Goal: Information Seeking & Learning: Learn about a topic

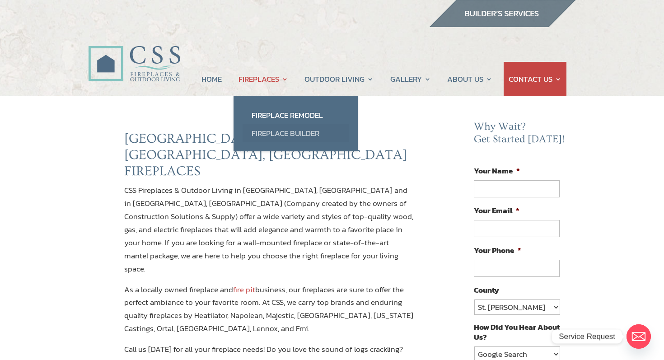
click at [270, 131] on link "Fireplace Builder" at bounding box center [295, 133] width 106 height 18
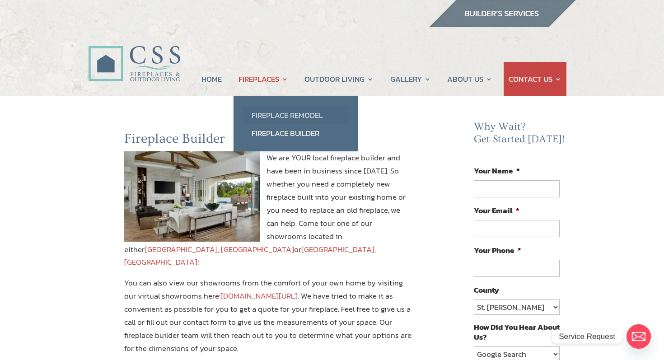
click at [268, 115] on link "Fireplace Remodel" at bounding box center [295, 115] width 106 height 18
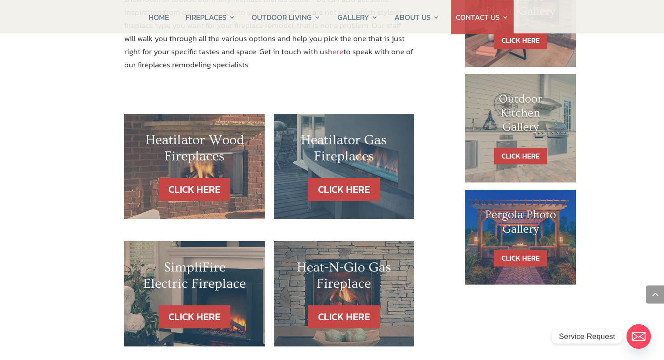
scroll to position [506, 0]
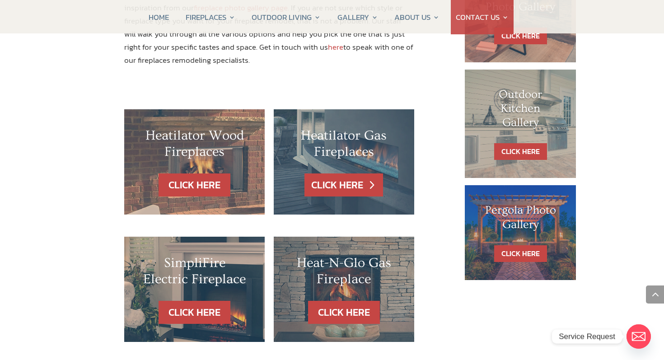
click at [329, 173] on link "CLICK HERE" at bounding box center [343, 184] width 79 height 23
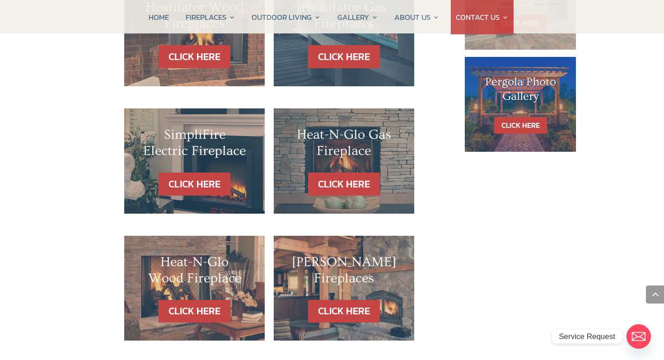
scroll to position [636, 0]
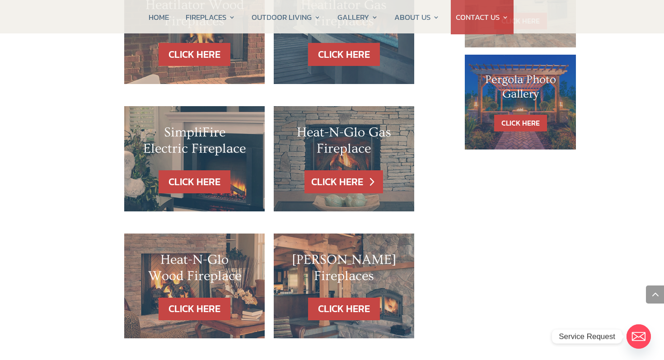
click at [345, 170] on link "CLICK HERE" at bounding box center [343, 181] width 79 height 23
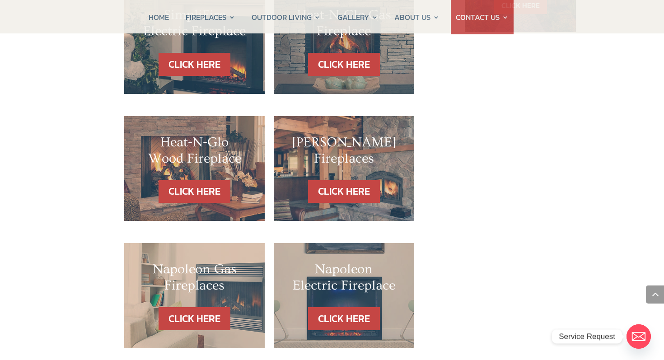
scroll to position [756, 0]
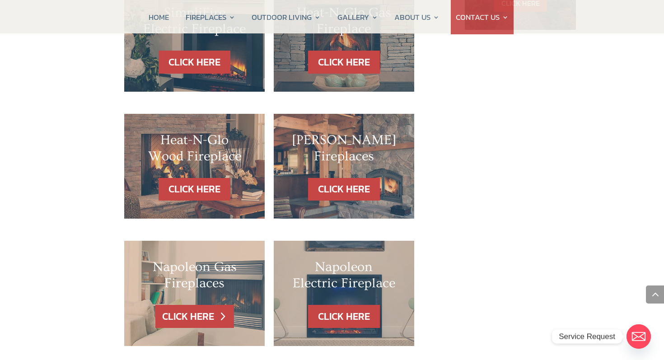
click at [191, 305] on link "CLICK HERE" at bounding box center [194, 316] width 79 height 23
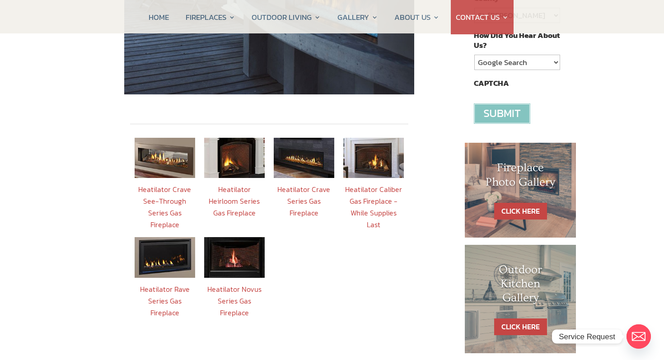
scroll to position [288, 0]
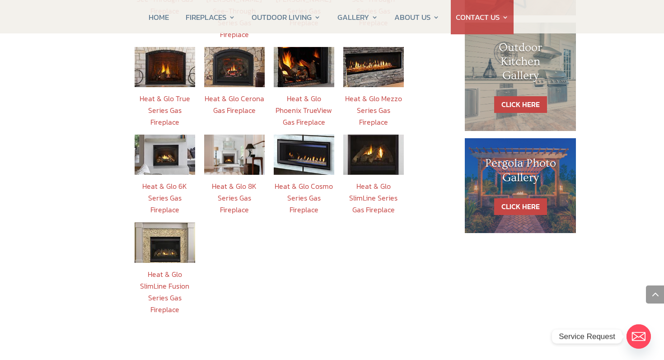
scroll to position [517, 0]
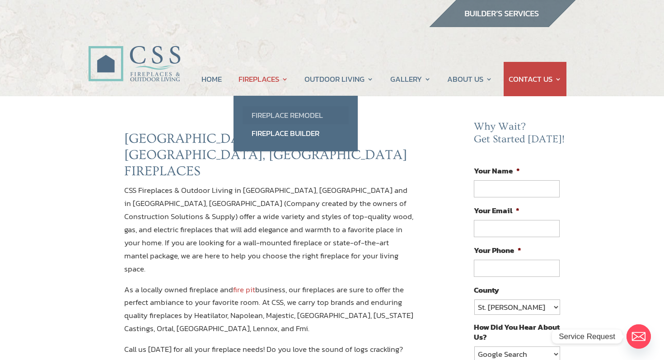
click at [273, 117] on link "Fireplace Remodel" at bounding box center [295, 115] width 106 height 18
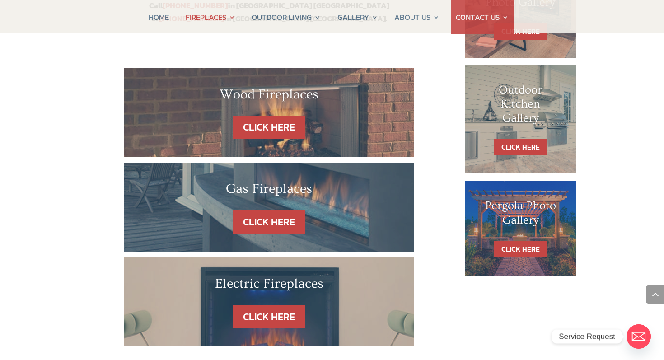
scroll to position [517, 0]
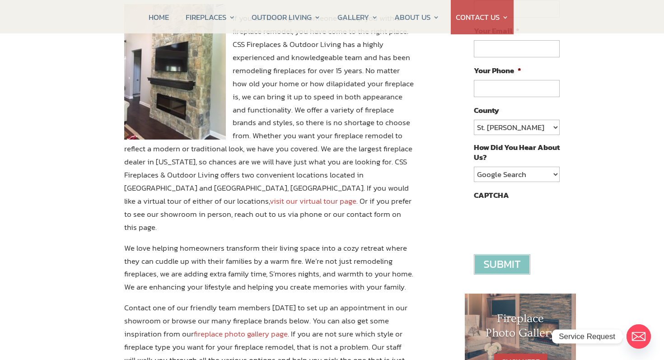
scroll to position [181, 0]
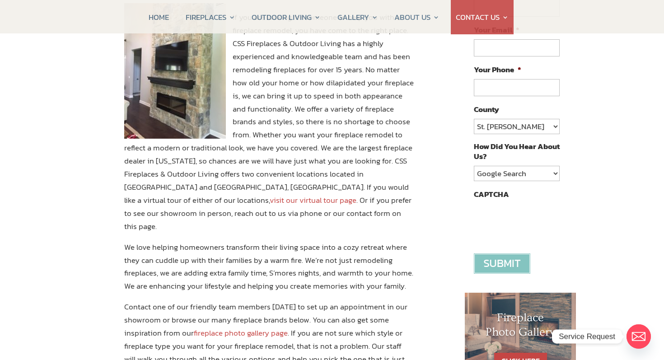
click at [356, 194] on link "visit our virtual tour page" at bounding box center [313, 200] width 87 height 12
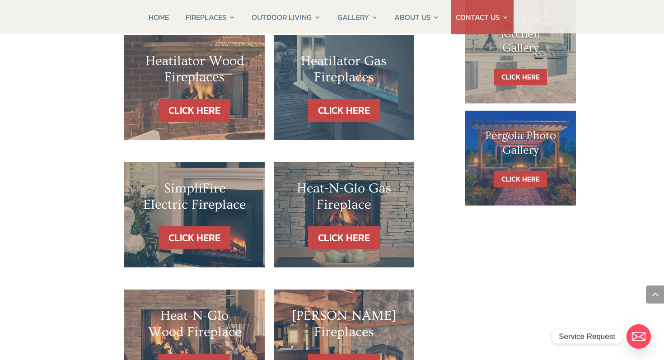
scroll to position [577, 0]
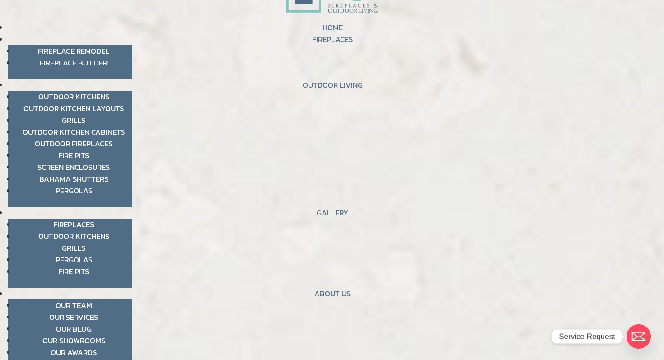
scroll to position [69, 0]
click at [77, 226] on link "Fireplaces" at bounding box center [73, 224] width 41 height 12
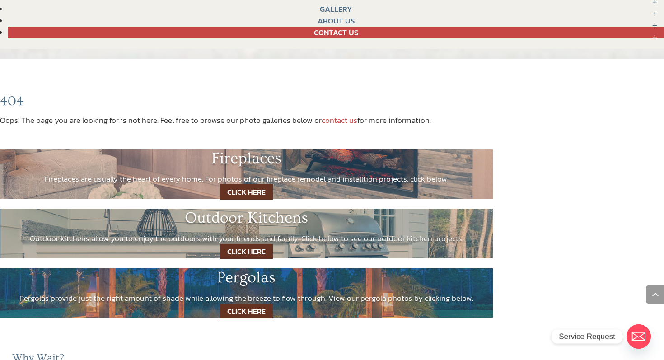
scroll to position [528, 0]
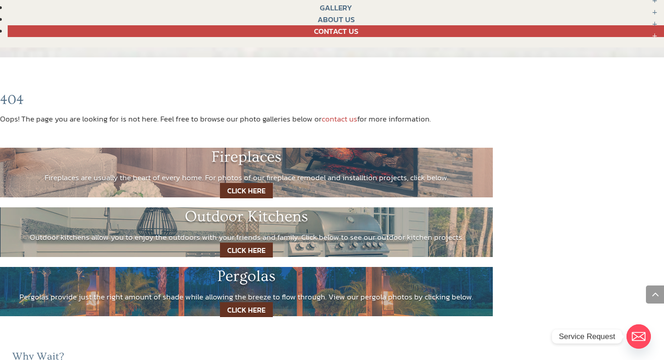
click at [235, 195] on link "CLICK HERE" at bounding box center [246, 190] width 53 height 15
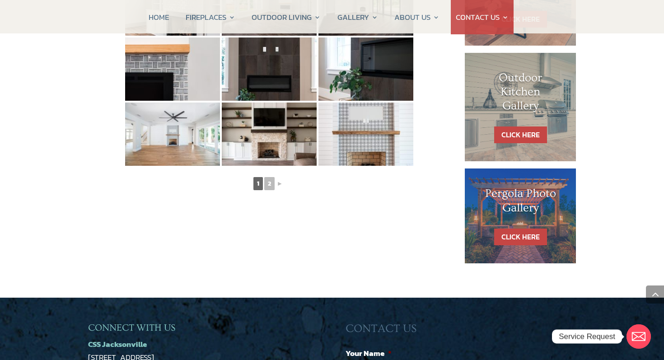
scroll to position [523, 0]
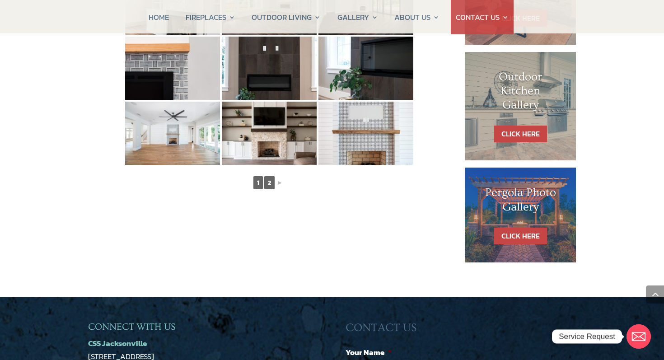
click at [269, 184] on link "2" at bounding box center [269, 182] width 10 height 13
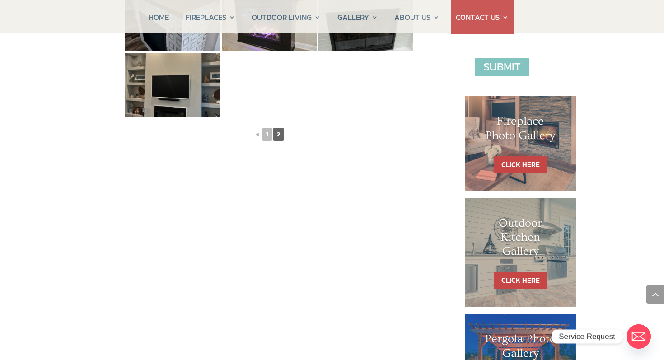
scroll to position [378, 0]
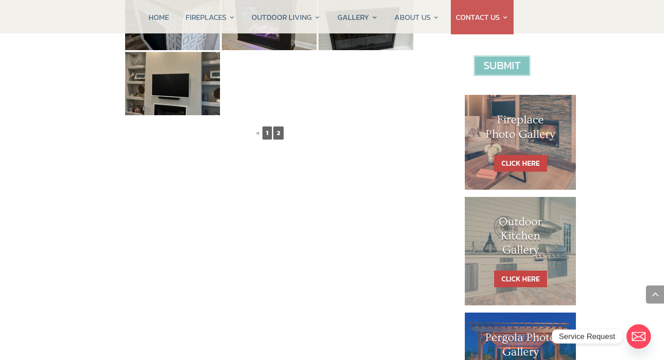
click at [269, 134] on link "1" at bounding box center [266, 132] width 9 height 13
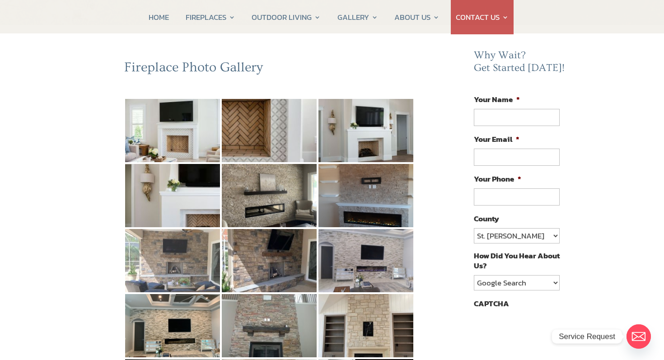
scroll to position [70, 0]
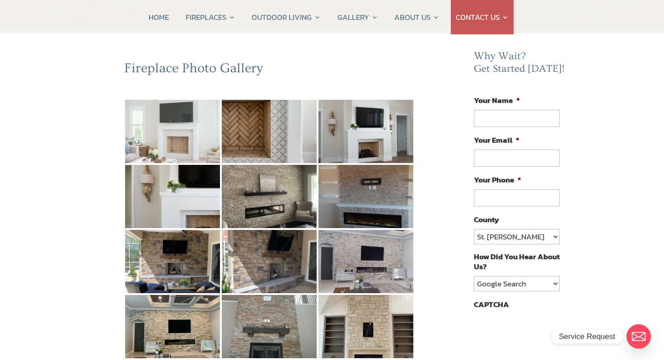
click at [186, 139] on img at bounding box center [172, 131] width 95 height 63
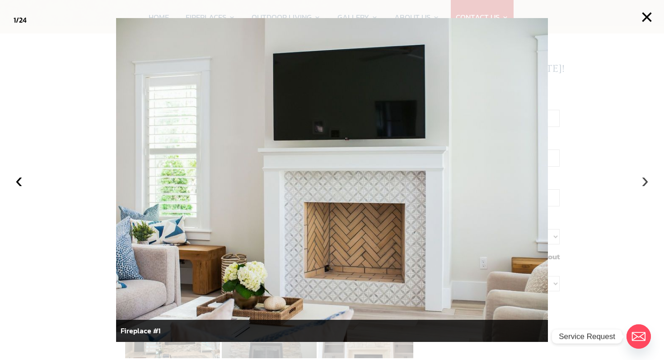
click at [645, 180] on button "›" at bounding box center [645, 180] width 20 height 20
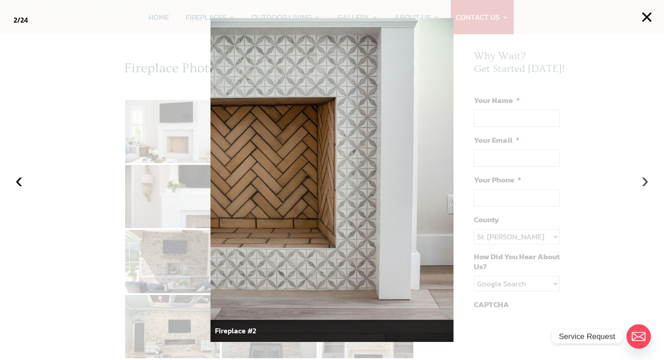
click at [645, 180] on button "›" at bounding box center [645, 180] width 20 height 20
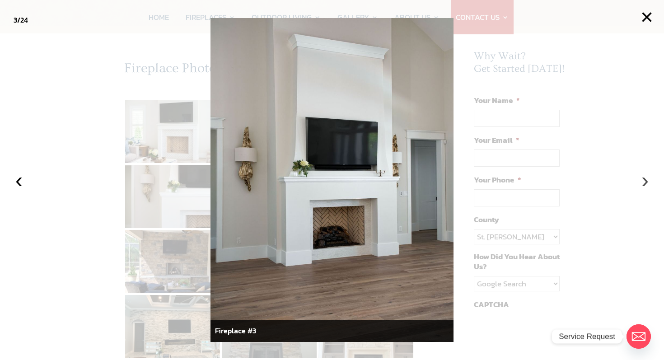
click at [645, 180] on button "›" at bounding box center [645, 180] width 20 height 20
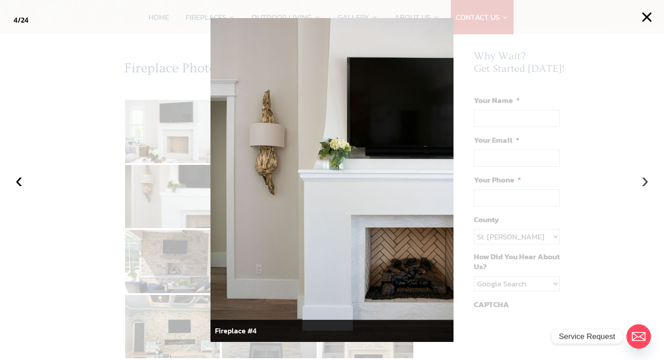
click at [645, 180] on button "›" at bounding box center [645, 180] width 20 height 20
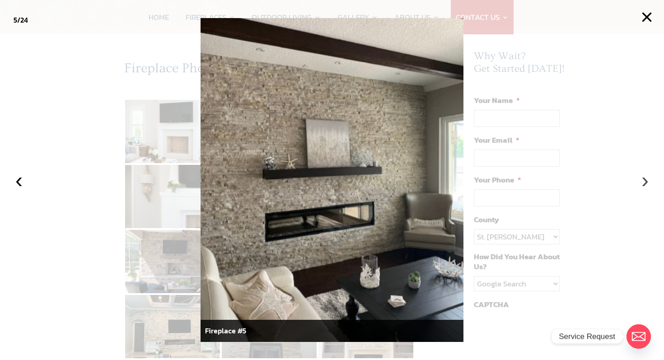
click at [645, 180] on button "›" at bounding box center [645, 180] width 20 height 20
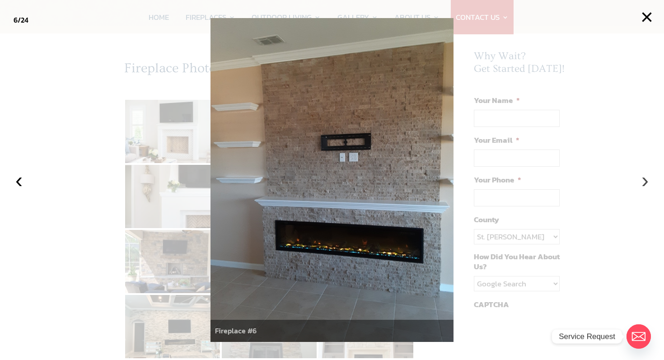
click at [645, 180] on button "›" at bounding box center [645, 180] width 20 height 20
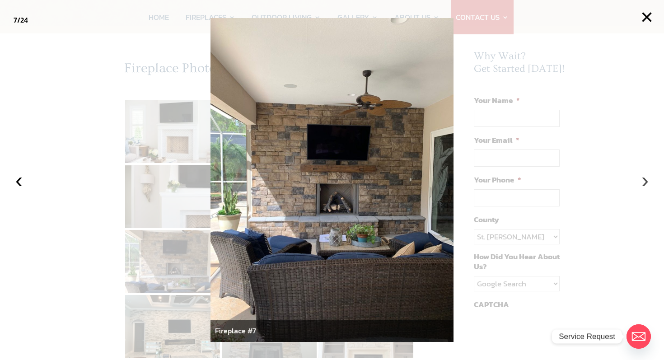
click at [645, 180] on button "›" at bounding box center [645, 180] width 20 height 20
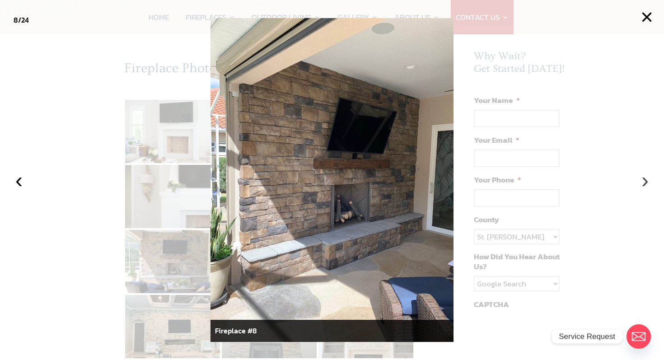
click at [645, 181] on button "›" at bounding box center [645, 180] width 20 height 20
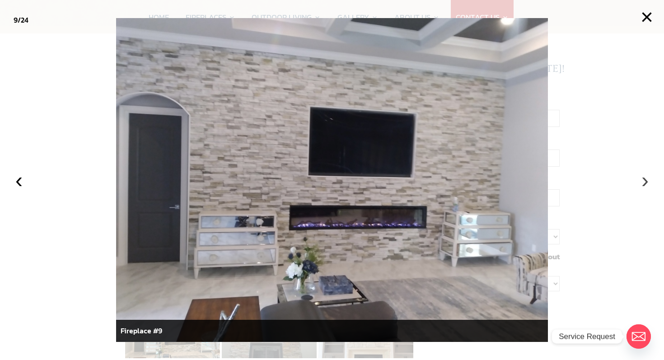
click at [645, 181] on button "›" at bounding box center [645, 180] width 20 height 20
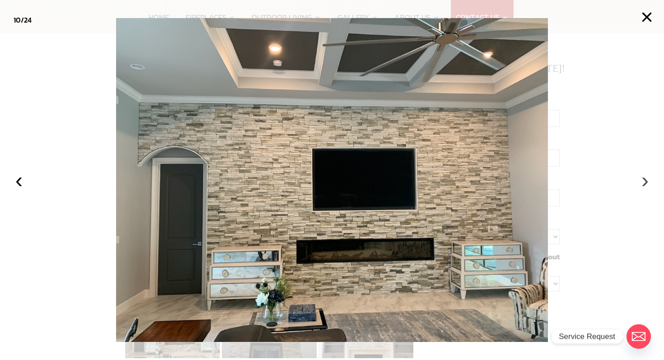
click at [645, 181] on button "›" at bounding box center [645, 180] width 20 height 20
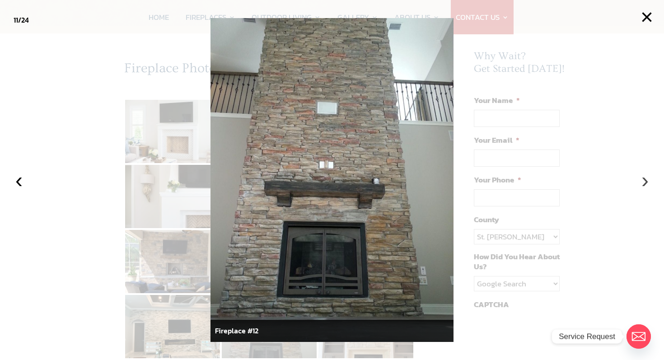
click at [645, 181] on button "›" at bounding box center [645, 180] width 20 height 20
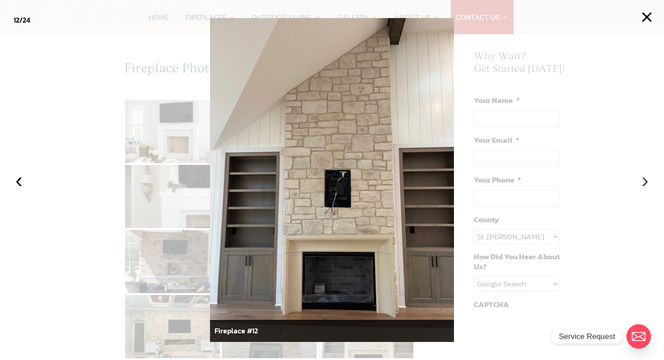
click at [645, 181] on button "›" at bounding box center [645, 180] width 20 height 20
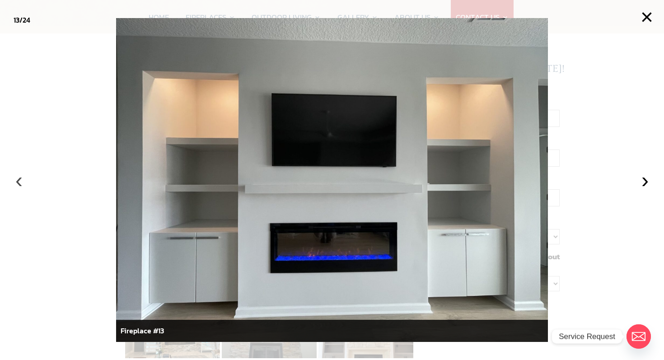
click at [18, 186] on button "‹" at bounding box center [19, 180] width 20 height 20
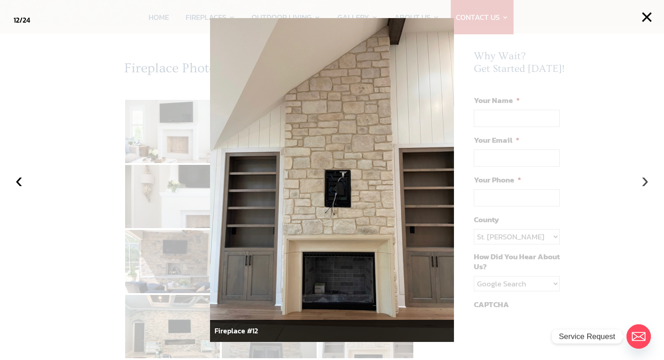
click at [643, 182] on button "›" at bounding box center [645, 180] width 20 height 20
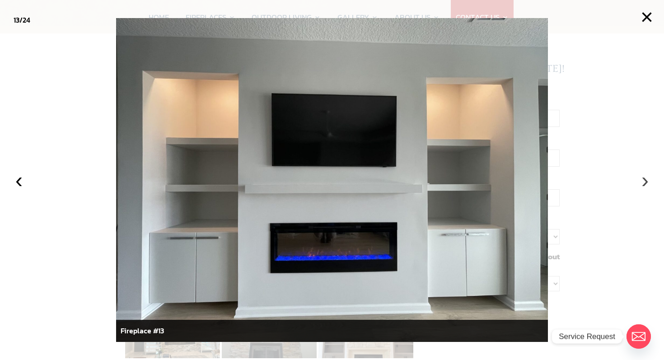
click at [643, 182] on button "›" at bounding box center [645, 180] width 20 height 20
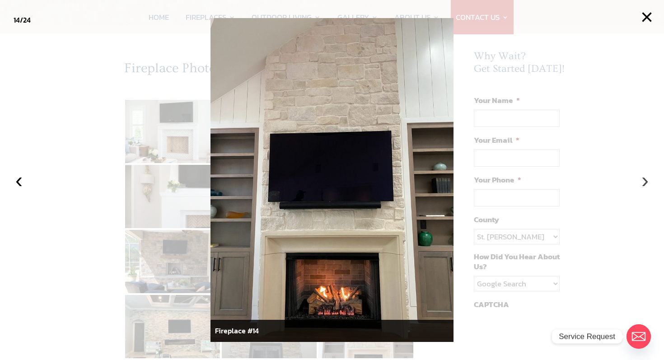
click at [643, 182] on button "›" at bounding box center [645, 180] width 20 height 20
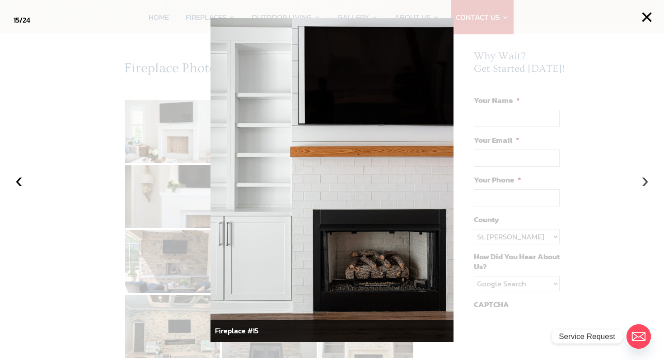
click at [643, 182] on button "›" at bounding box center [645, 180] width 20 height 20
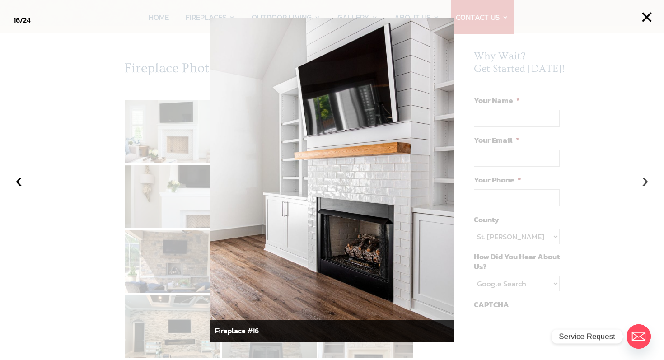
click at [643, 182] on button "›" at bounding box center [645, 180] width 20 height 20
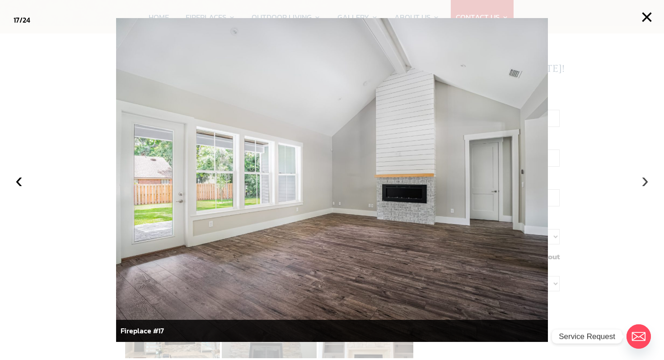
click at [643, 182] on button "›" at bounding box center [645, 180] width 20 height 20
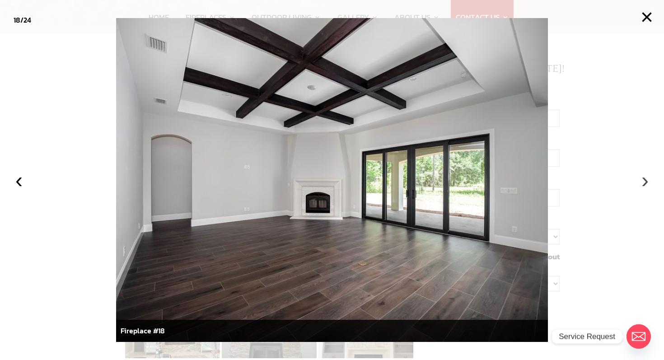
click at [643, 182] on button "›" at bounding box center [645, 180] width 20 height 20
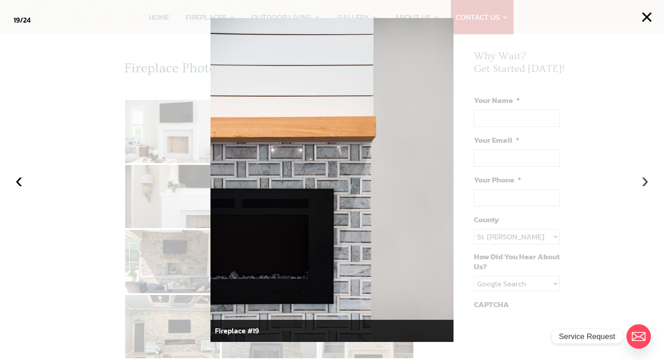
click at [643, 182] on button "›" at bounding box center [645, 180] width 20 height 20
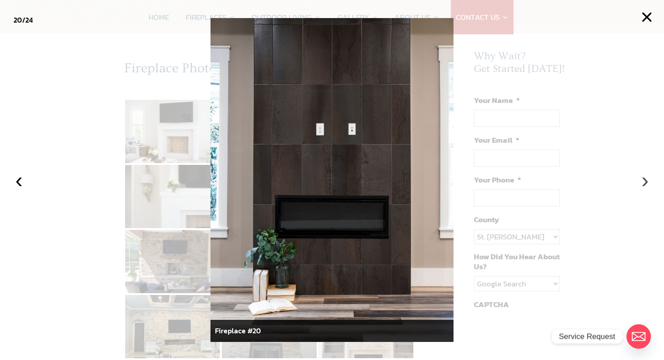
click at [643, 182] on button "›" at bounding box center [645, 180] width 20 height 20
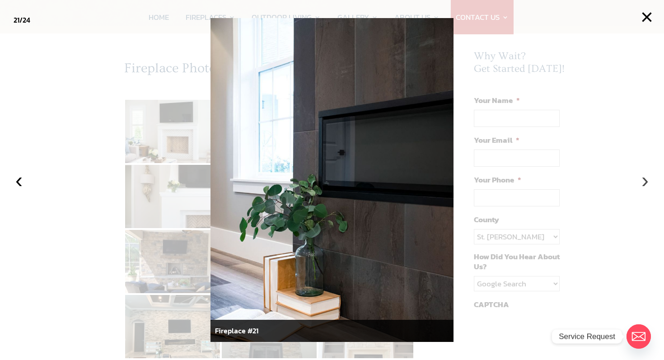
click at [643, 182] on button "›" at bounding box center [645, 180] width 20 height 20
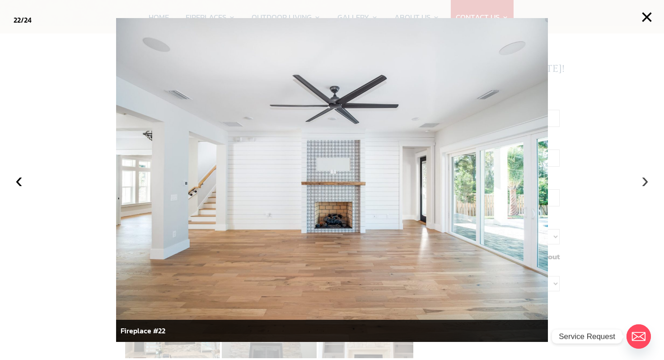
click at [643, 182] on button "›" at bounding box center [645, 180] width 20 height 20
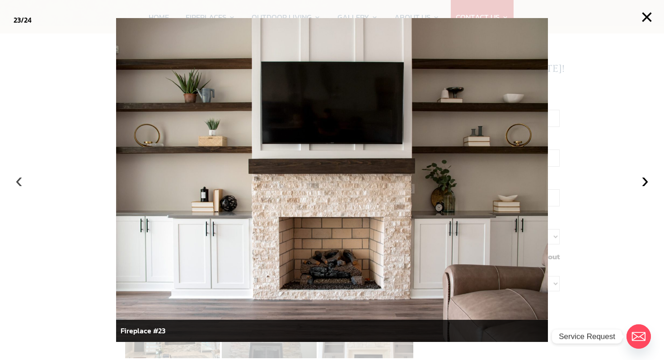
click at [22, 183] on button "‹" at bounding box center [19, 180] width 20 height 20
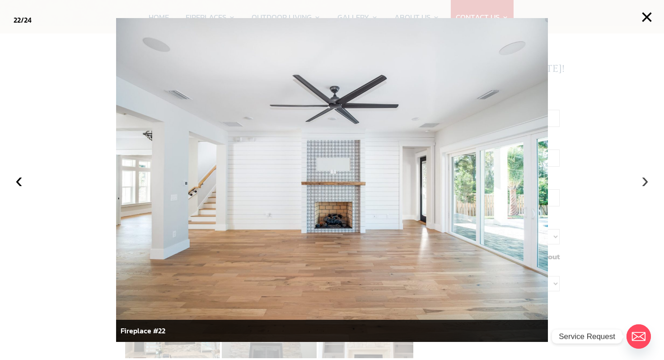
click at [641, 183] on button "›" at bounding box center [645, 180] width 20 height 20
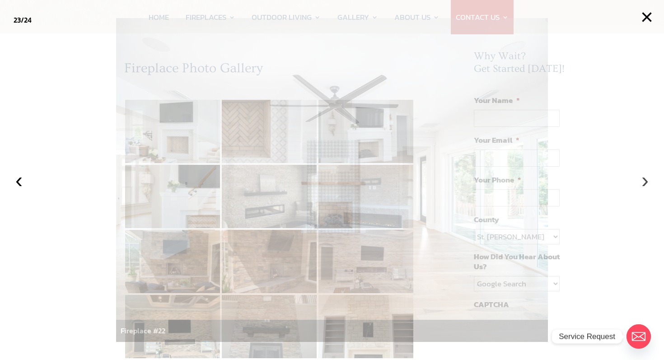
click at [641, 183] on button "›" at bounding box center [645, 180] width 20 height 20
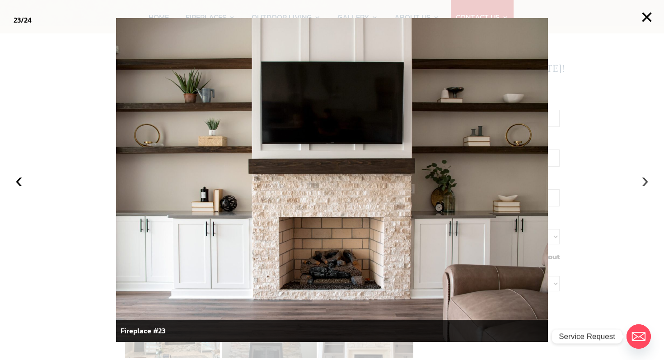
click at [641, 183] on button "›" at bounding box center [645, 180] width 20 height 20
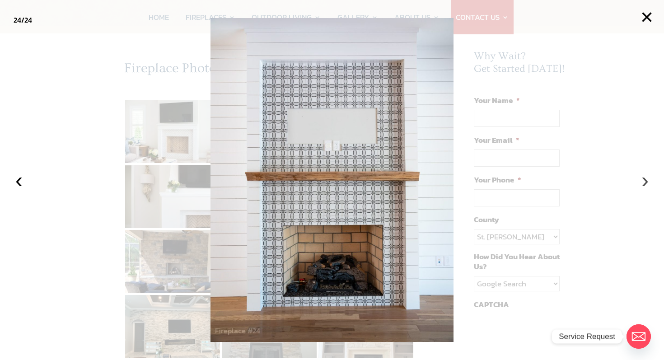
click at [641, 183] on button "›" at bounding box center [645, 180] width 20 height 20
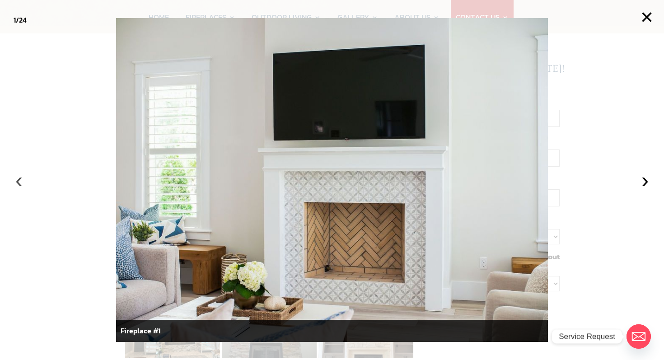
click at [21, 180] on button "‹" at bounding box center [19, 180] width 20 height 20
